Goal: Task Accomplishment & Management: Complete application form

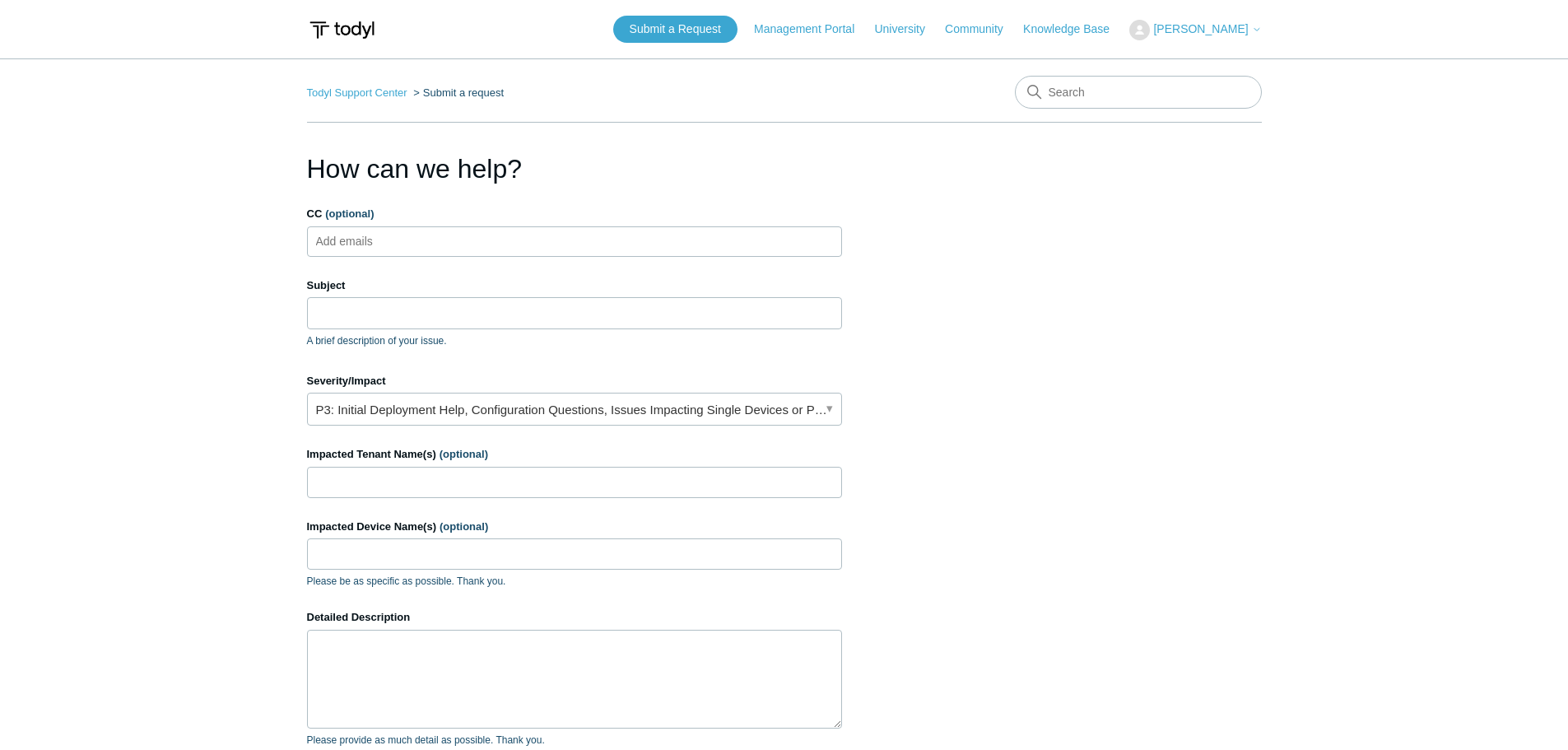
click at [435, 246] on ul "Add emails" at bounding box center [574, 242] width 535 height 31
type input "leland.turnipseed@techvera.com"
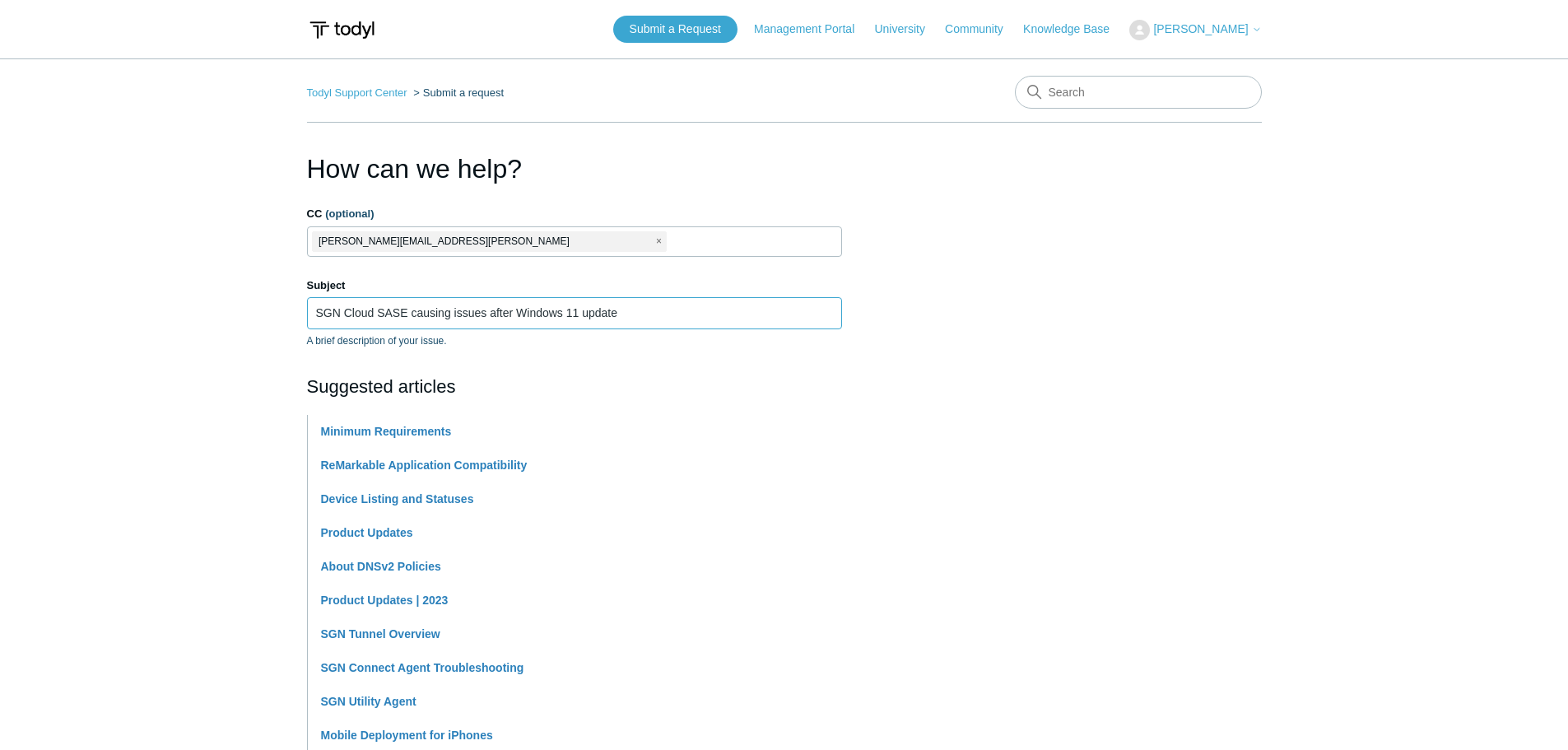
type input "SGN Cloud SASE causing issues after Windows 11 update"
click at [1103, 316] on section "How can we help? CC (optional) leland.turnipseed@techvera.com Subject SGN Cloud…" at bounding box center [784, 728] width 955 height 1159
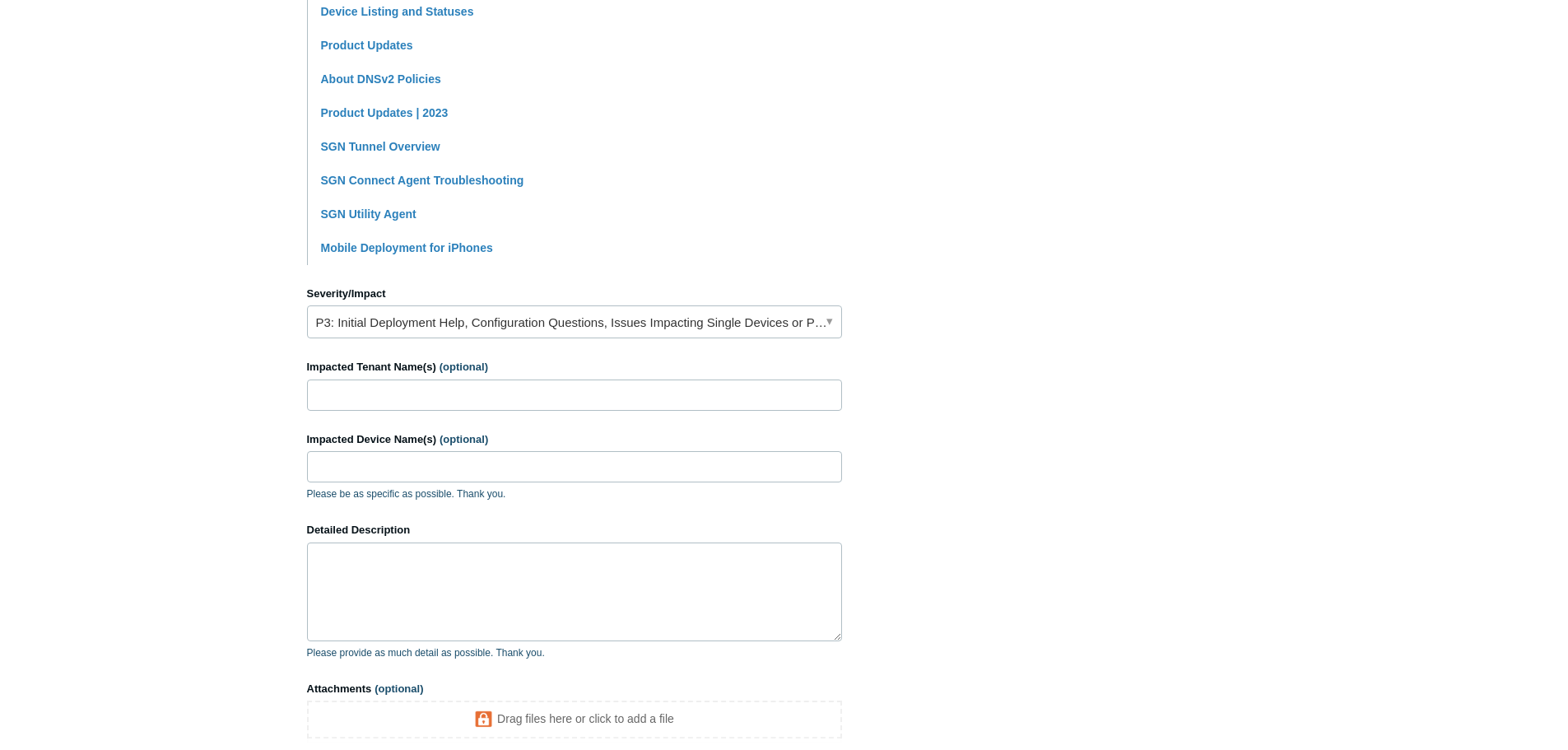
scroll to position [494, 0]
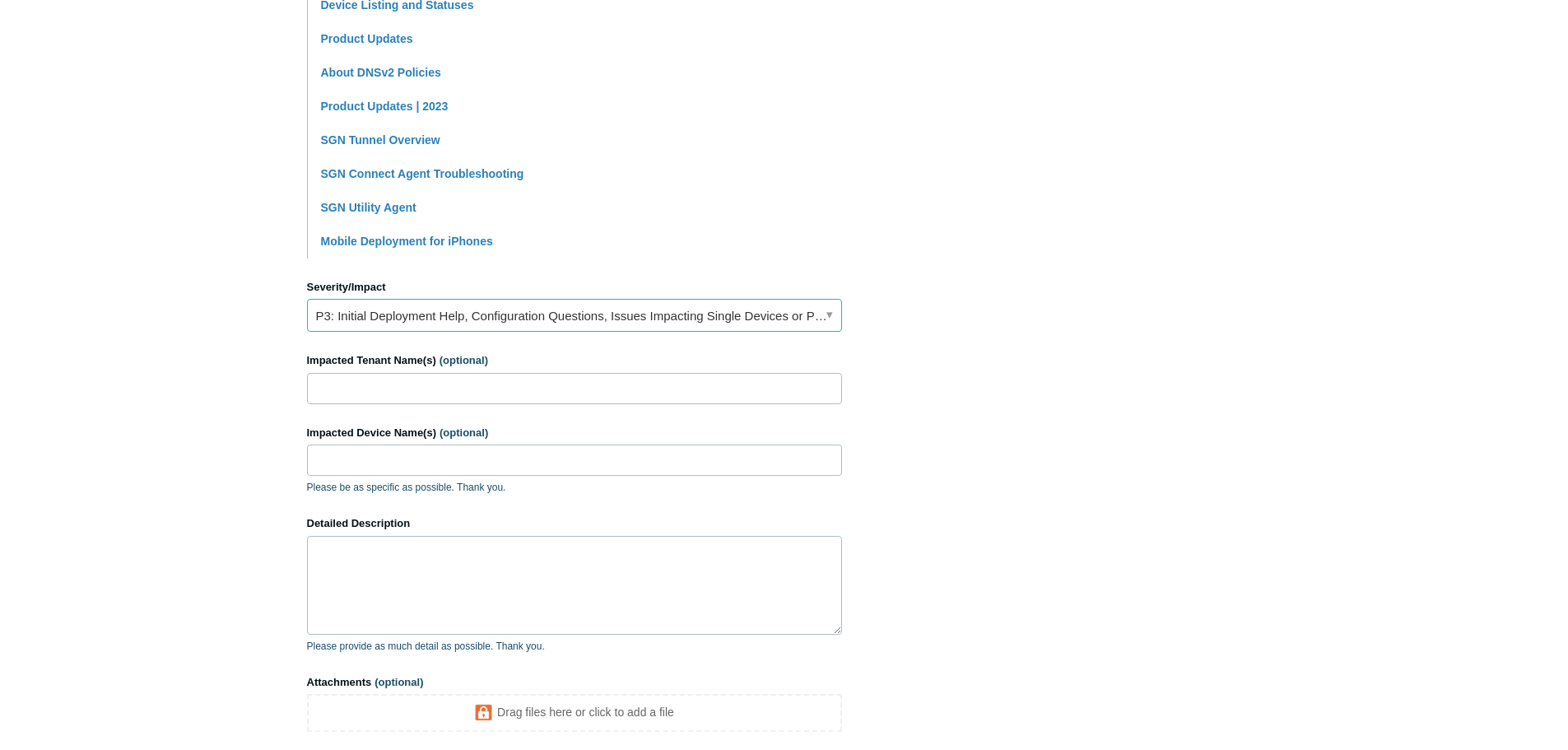
click at [408, 328] on link "P3: Initial Deployment Help, Configuration Questions, Issues Impacting Single D…" at bounding box center [574, 315] width 535 height 33
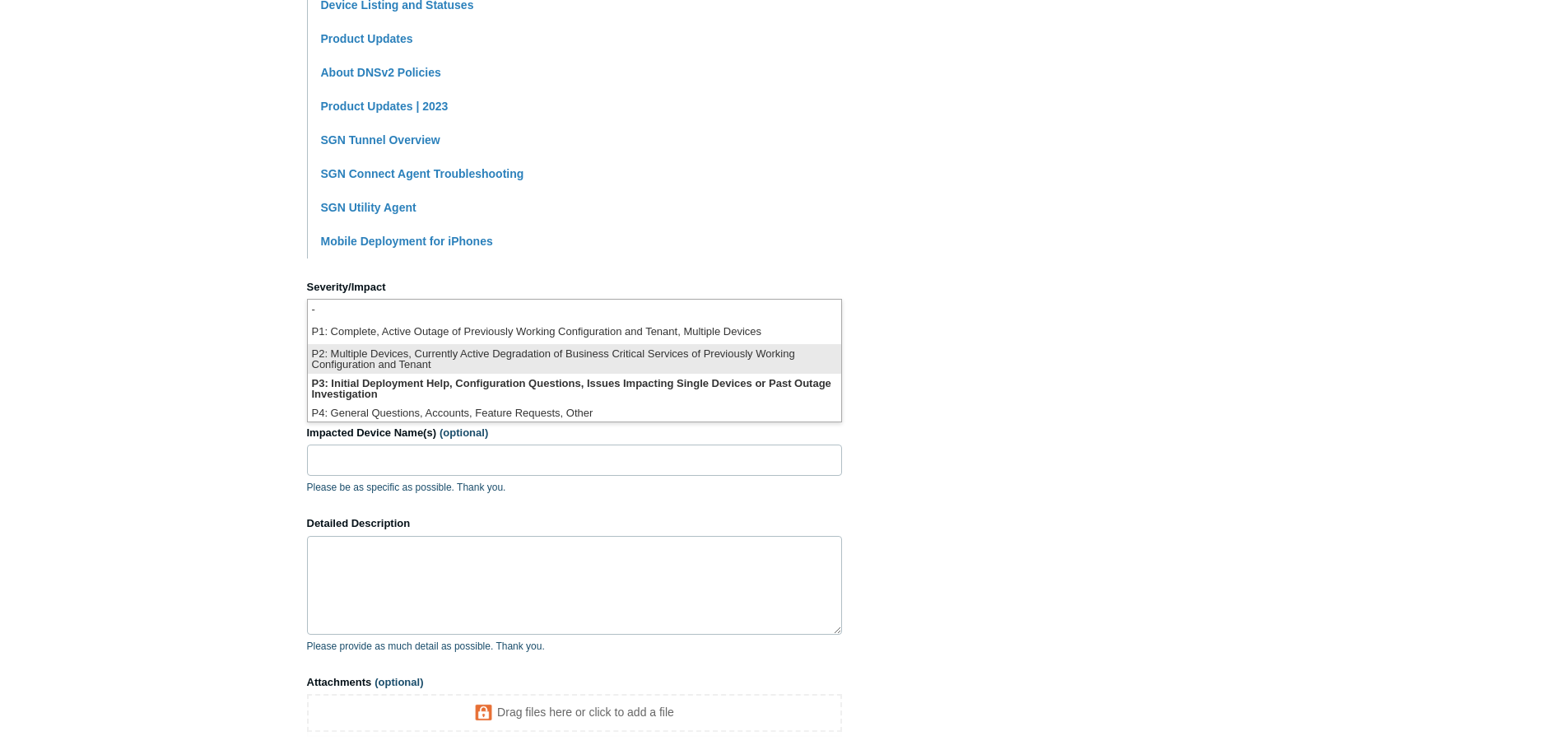
click at [674, 360] on li "P2: Multiple Devices, Currently Active Degradation of Business Critical Service…" at bounding box center [575, 359] width 534 height 30
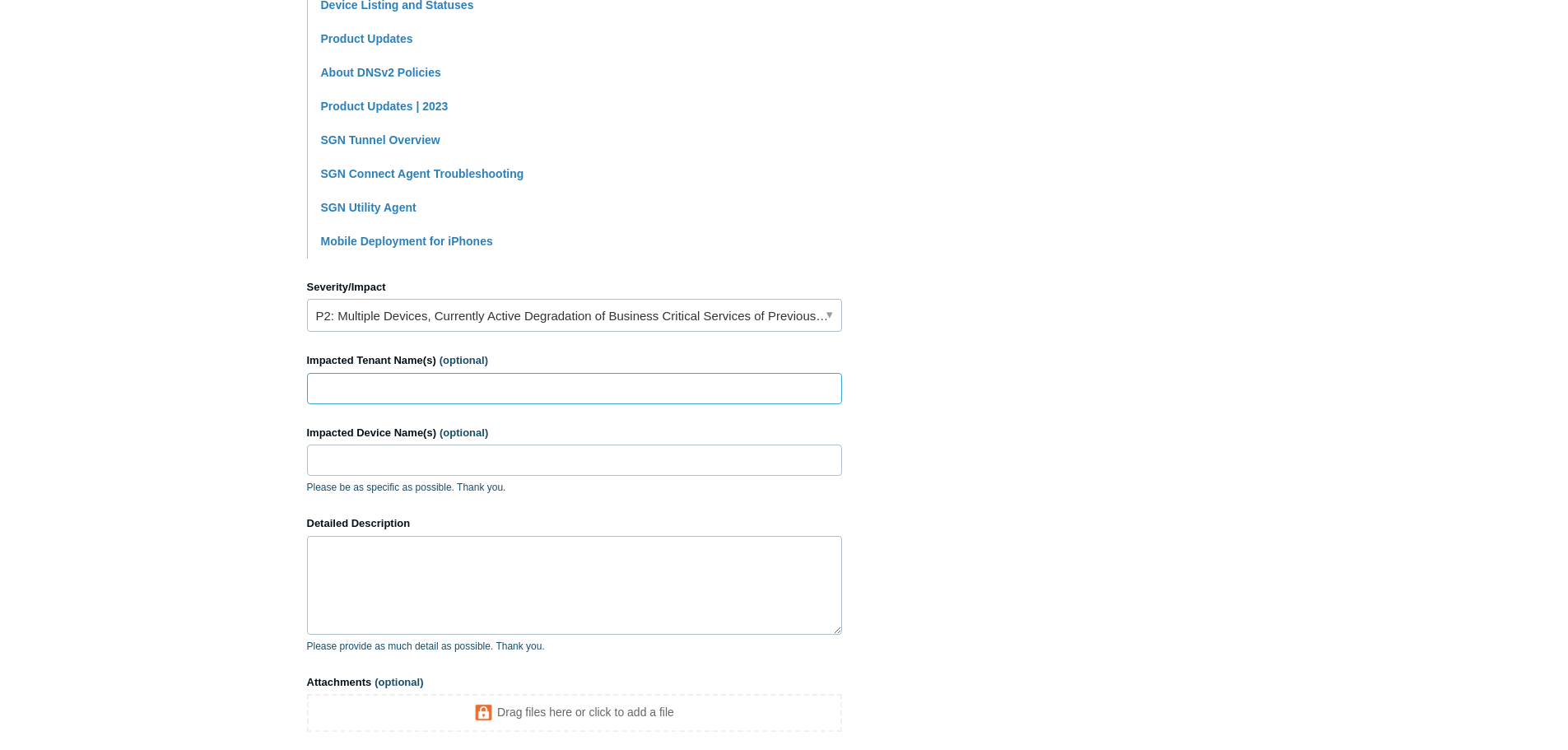
drag, startPoint x: 415, startPoint y: 383, endPoint x: 433, endPoint y: 383, distance: 18.0
click at [418, 383] on input "Impacted Tenant Name(s) (optional)" at bounding box center [574, 389] width 535 height 32
type input "Techvera Internal"
click at [392, 459] on input "Impacted Device Name(s) (optional)" at bounding box center [574, 460] width 535 height 32
paste input "TV-8SGS224-LT"
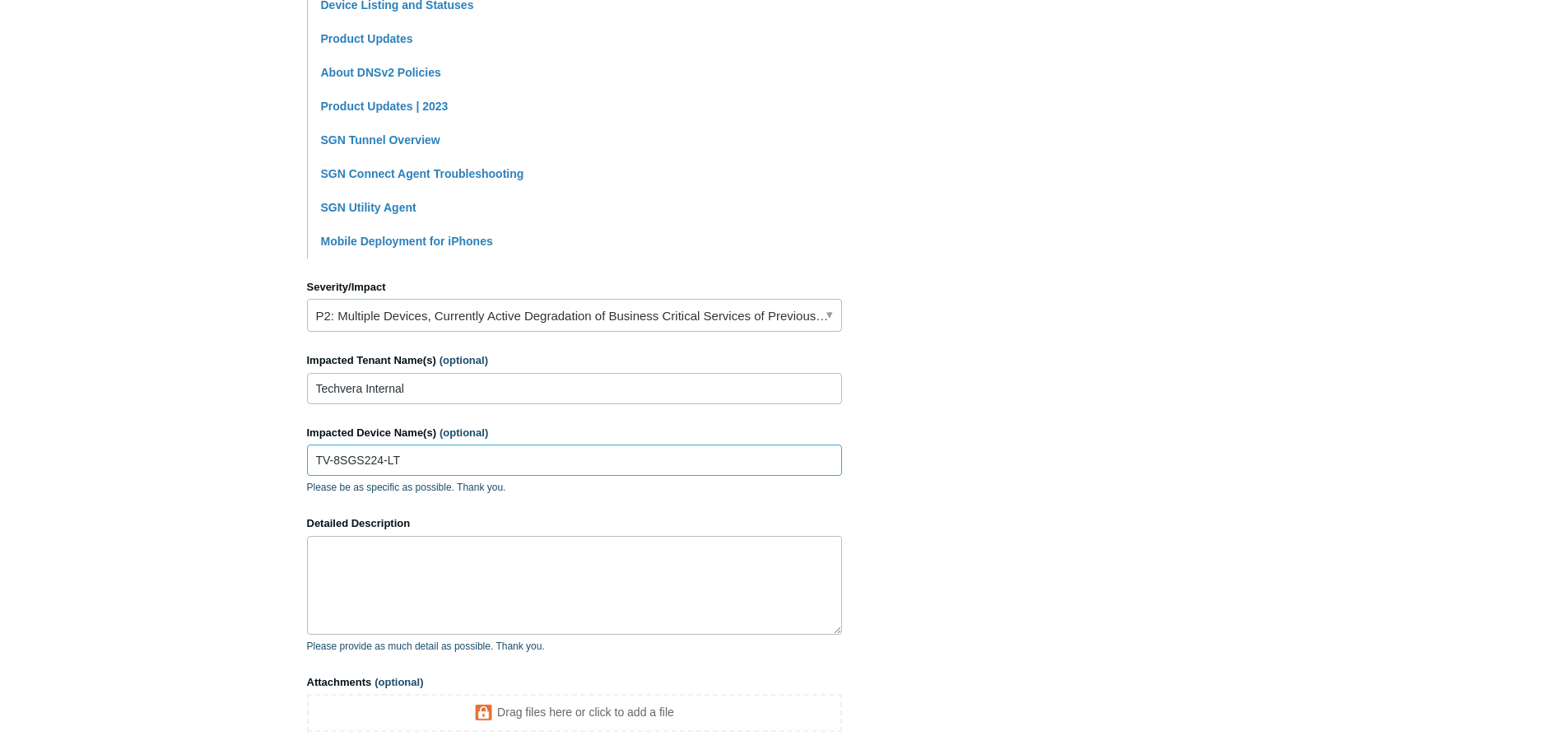
type input "TV-8SGS224-LT"
click at [442, 632] on textarea "Detailed Description" at bounding box center [574, 585] width 535 height 99
click at [610, 552] on textarea "After installing Windows 11 updates this morning" at bounding box center [574, 585] width 535 height 99
click at [717, 571] on textarea "After installing Windows 11 updates this morning the SASE" at bounding box center [574, 585] width 535 height 99
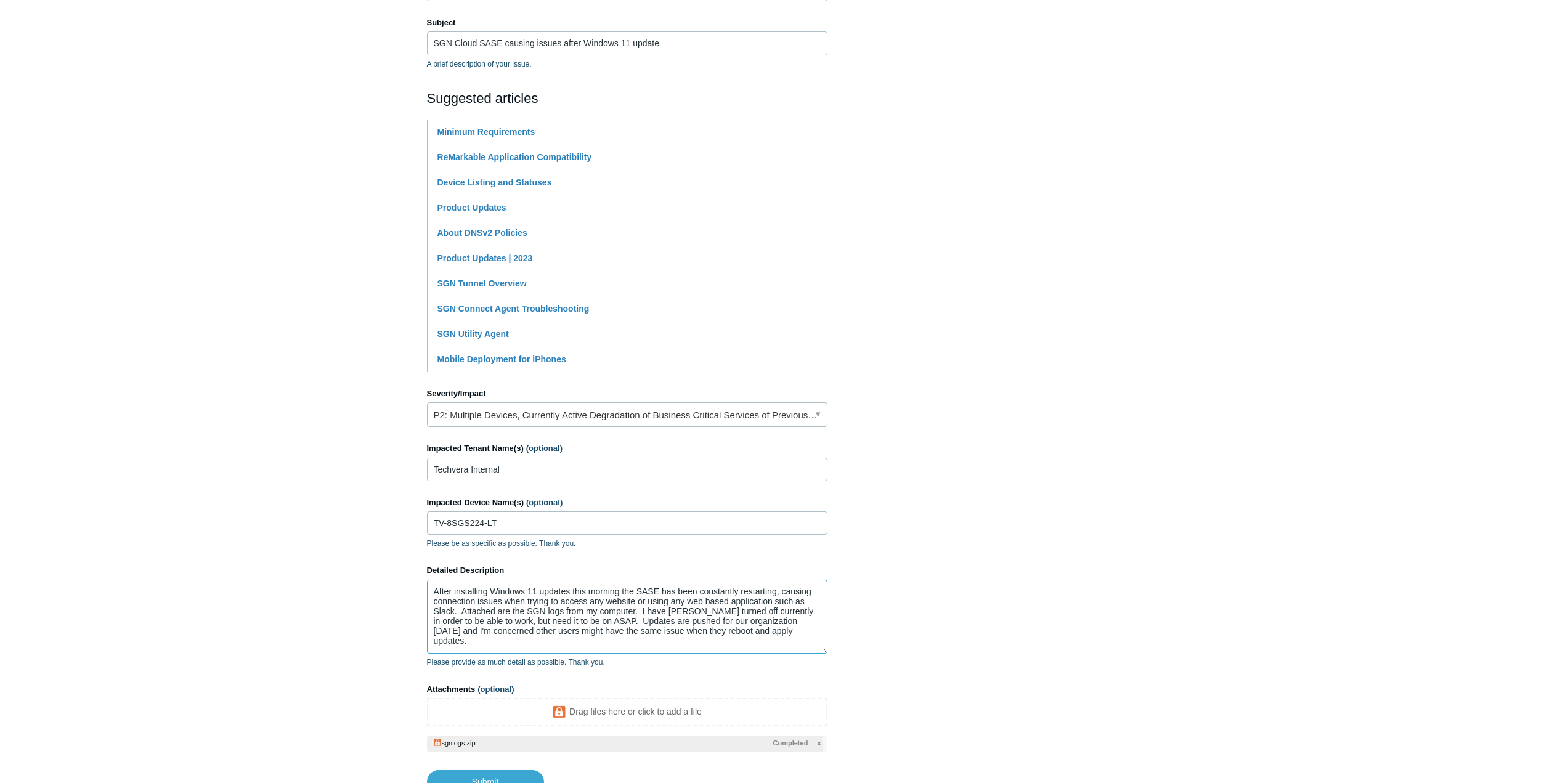
scroll to position [287, 0]
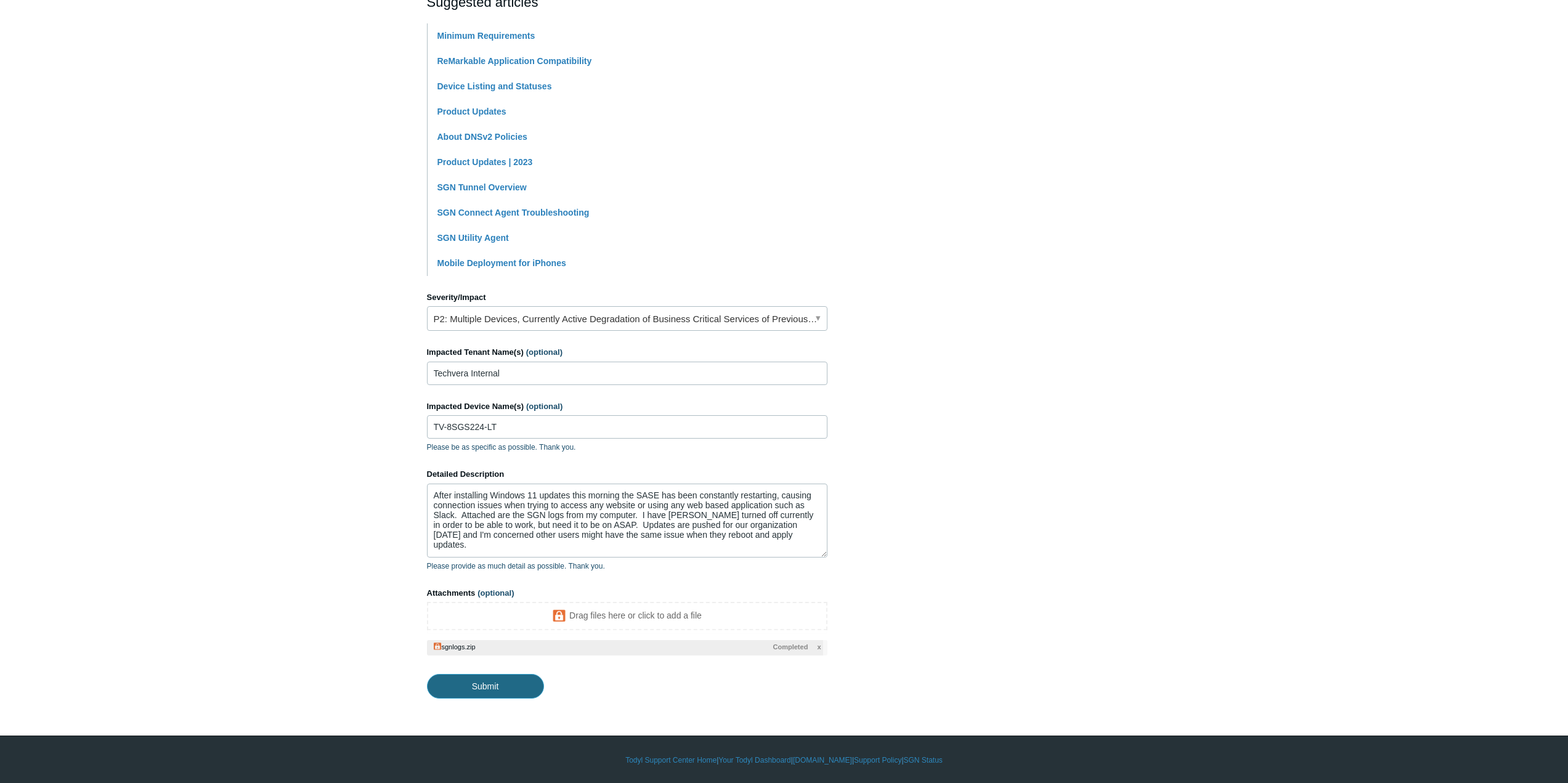
click at [487, 560] on input "Submit" at bounding box center [485, 686] width 117 height 25
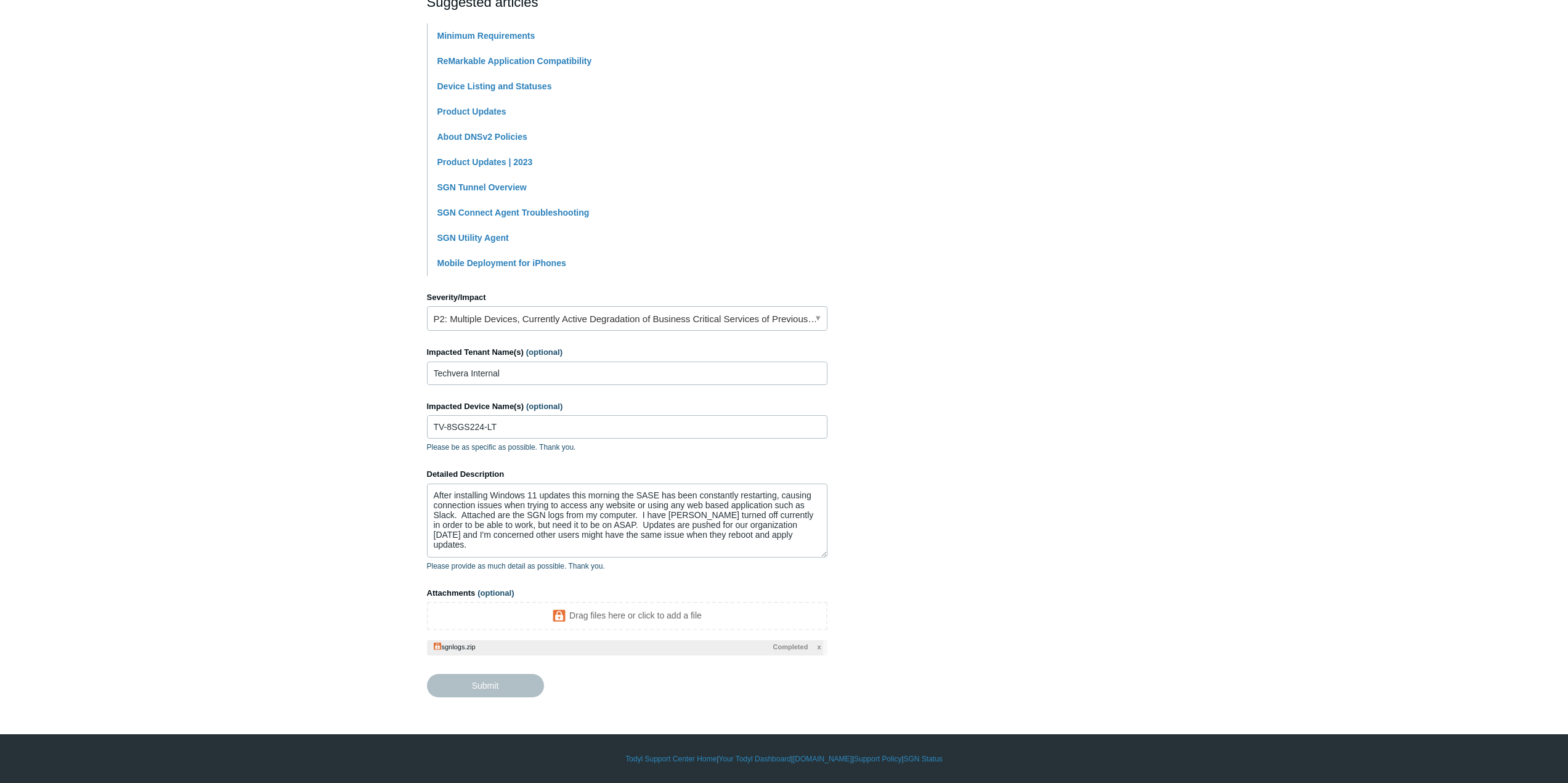
type textarea "After installing Windows 11 updates this morning the SASE has been constantly r…"
